Goal: Transaction & Acquisition: Purchase product/service

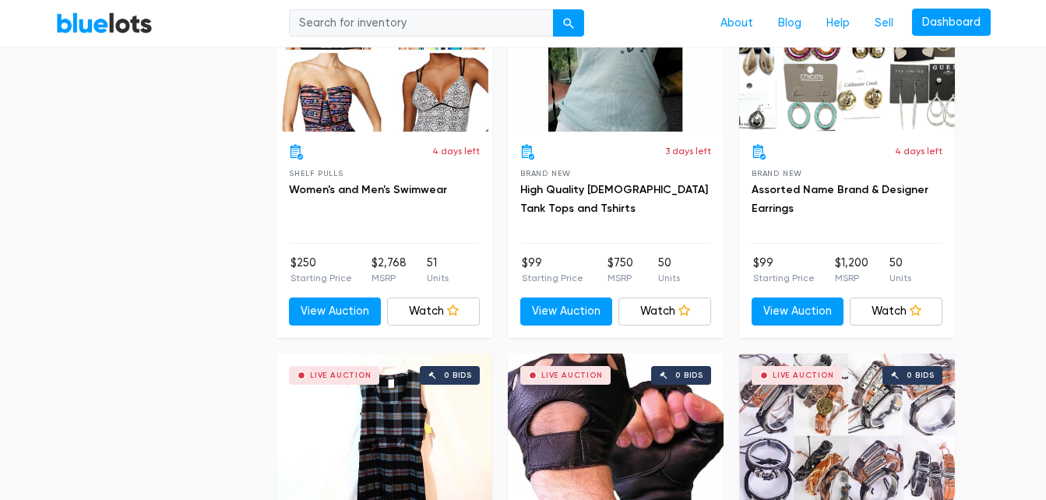
scroll to position [6945, 0]
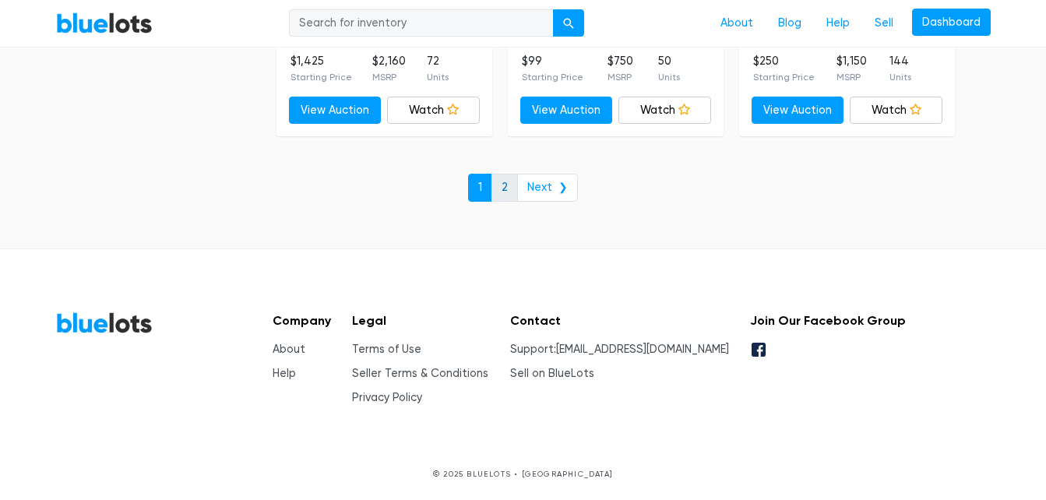
click at [510, 183] on link "2" at bounding box center [504, 188] width 26 height 28
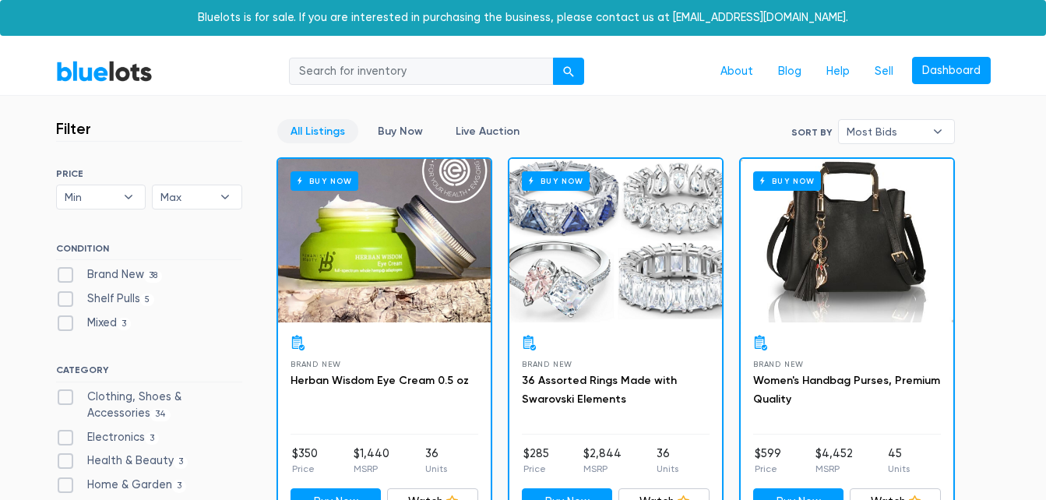
click at [312, 139] on link "All Listings" at bounding box center [317, 131] width 81 height 24
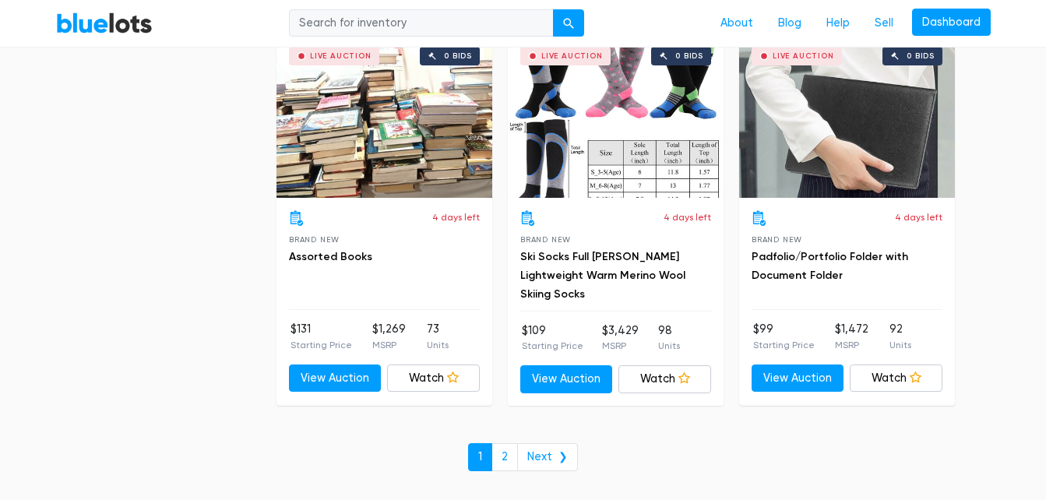
scroll to position [6687, 0]
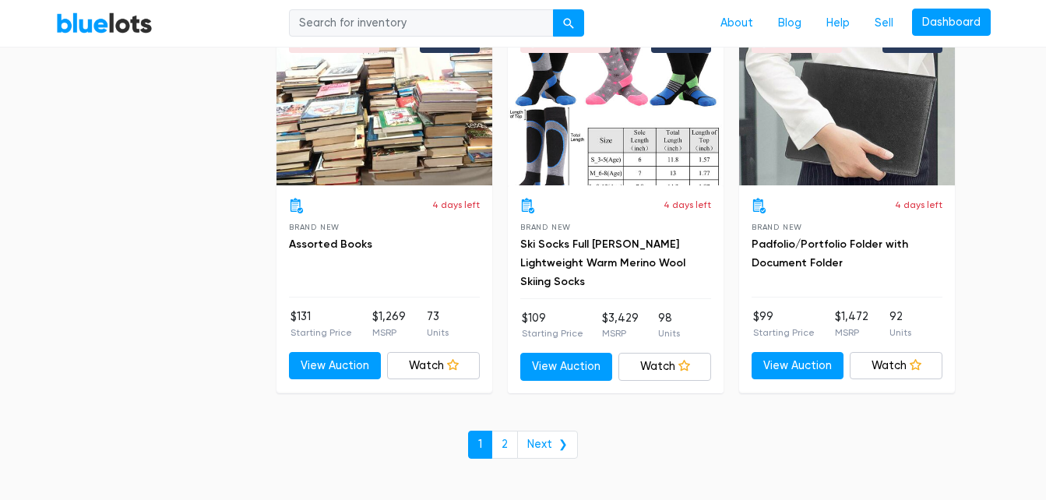
click at [851, 124] on div "Live Auction 0 bids" at bounding box center [847, 104] width 216 height 164
